Goal: Information Seeking & Learning: Compare options

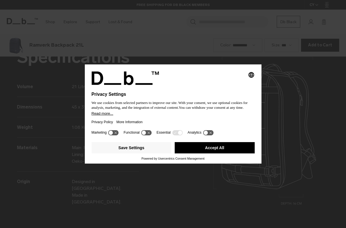
scroll to position [684, 0]
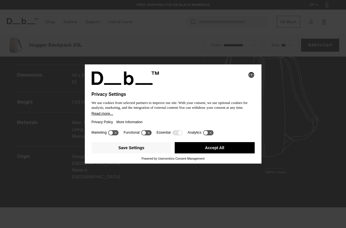
scroll to position [684, 0]
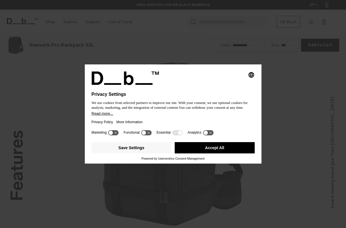
scroll to position [684, 0]
